Goal: Navigation & Orientation: Find specific page/section

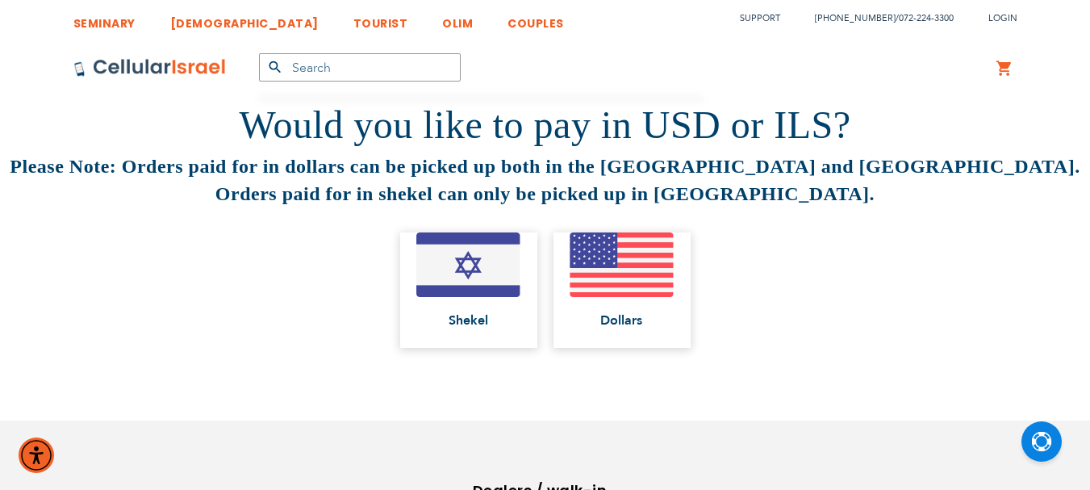
scroll to position [10, 0]
click at [637, 285] on img at bounding box center [622, 264] width 105 height 65
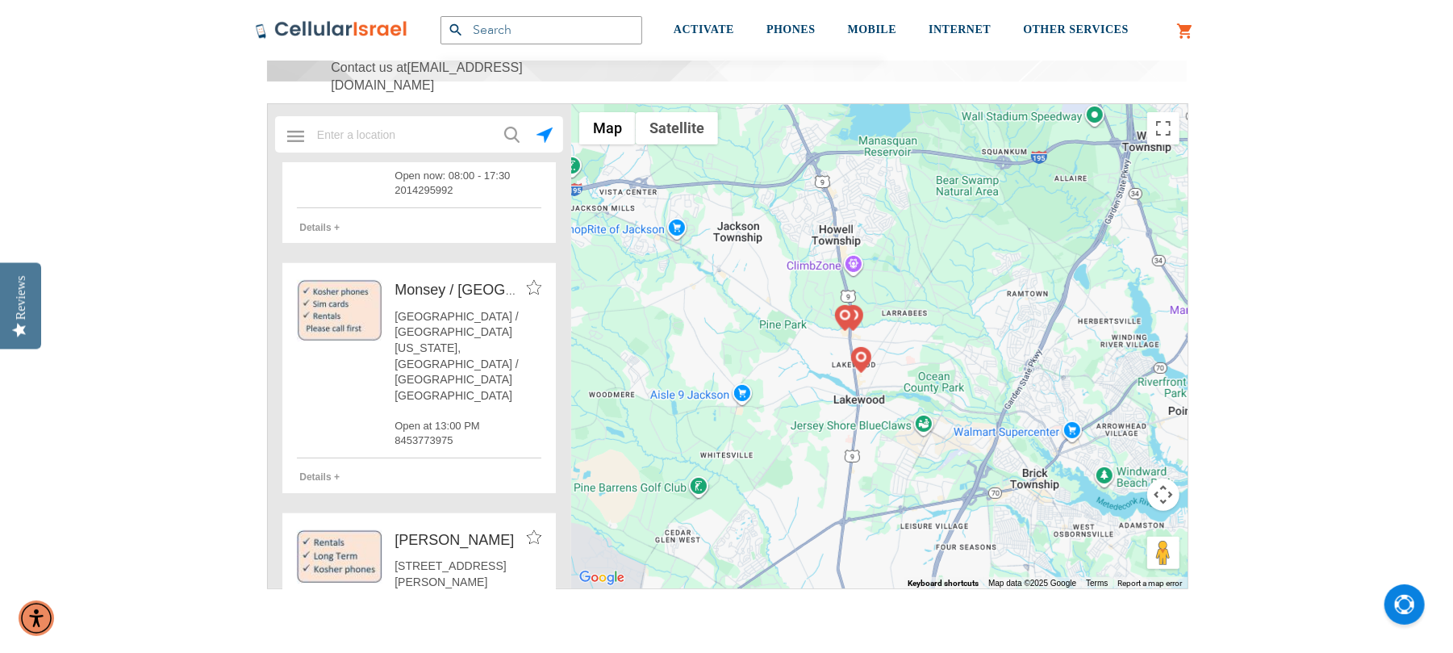
scroll to position [2151, 0]
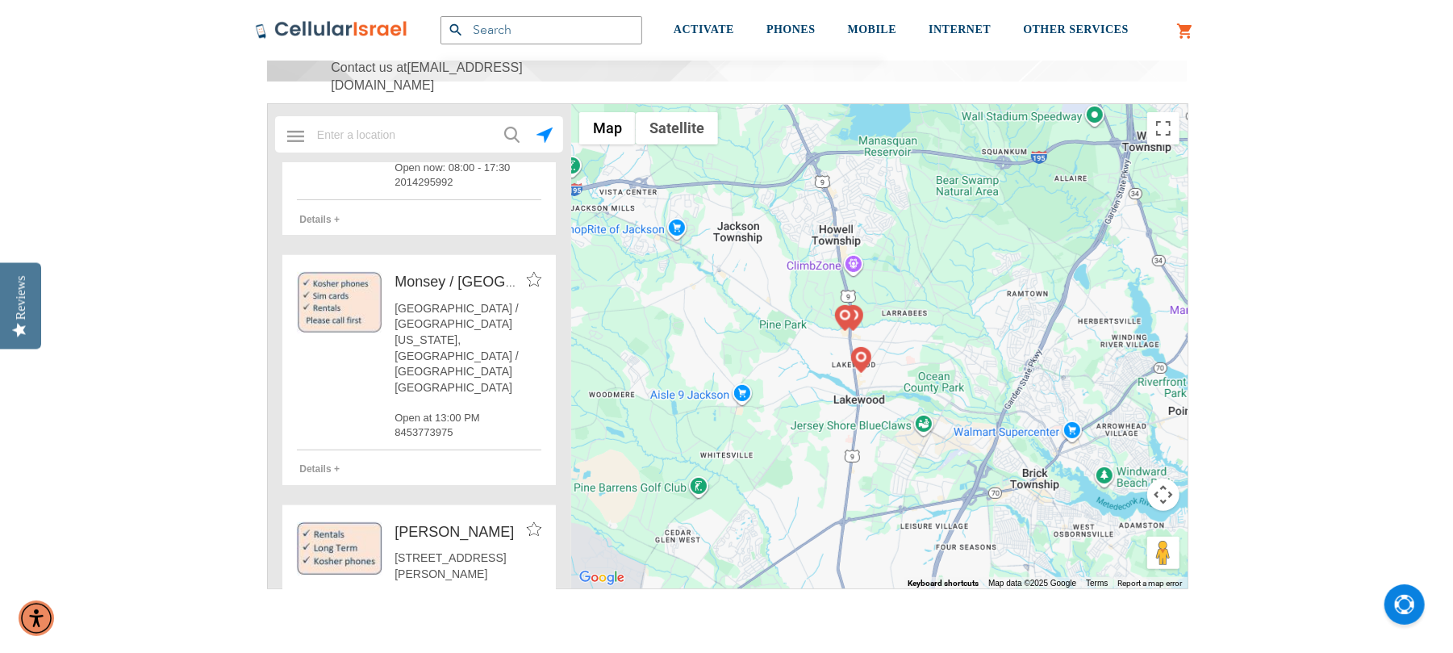
type input "smarx"
drag, startPoint x: 476, startPoint y: 286, endPoint x: 244, endPoint y: 272, distance: 232.7
click at [244, 272] on div "Find a local dealer These locations are walk-in only; you cannot order on the w…" at bounding box center [727, 218] width 968 height 806
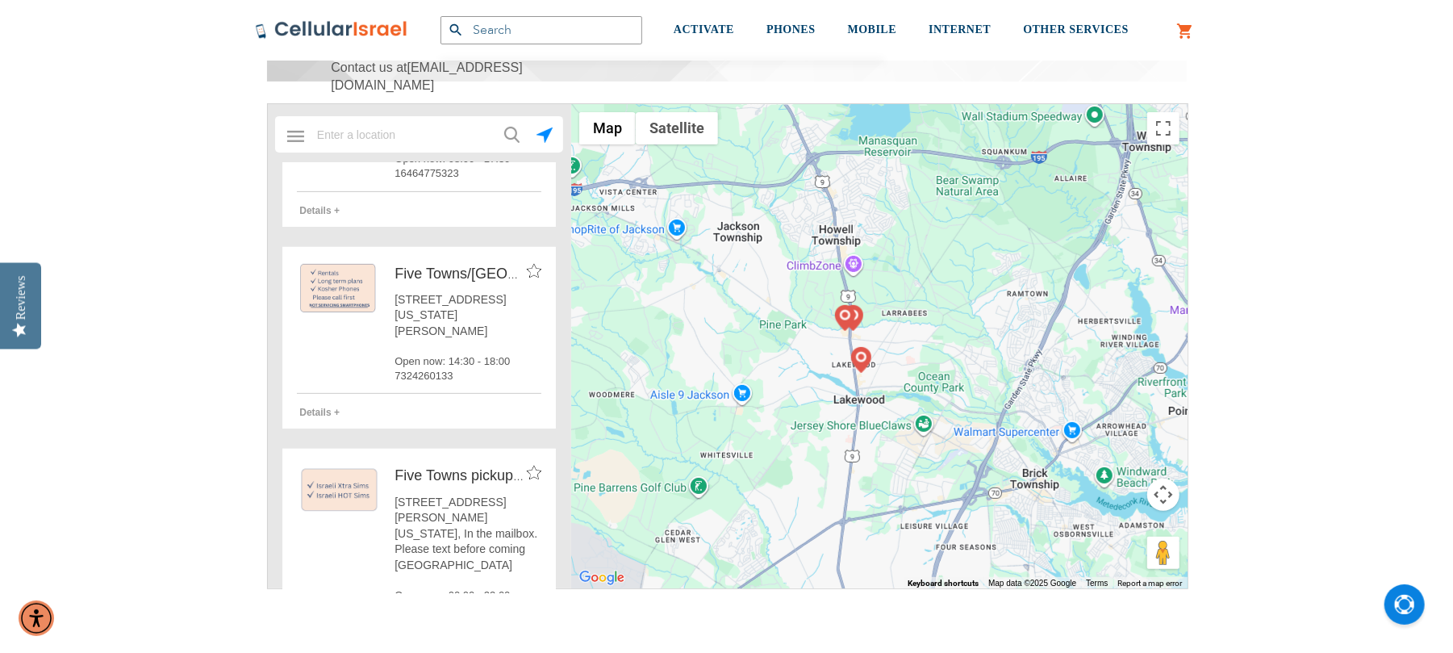
scroll to position [1398, 0]
